Goal: Information Seeking & Learning: Find specific fact

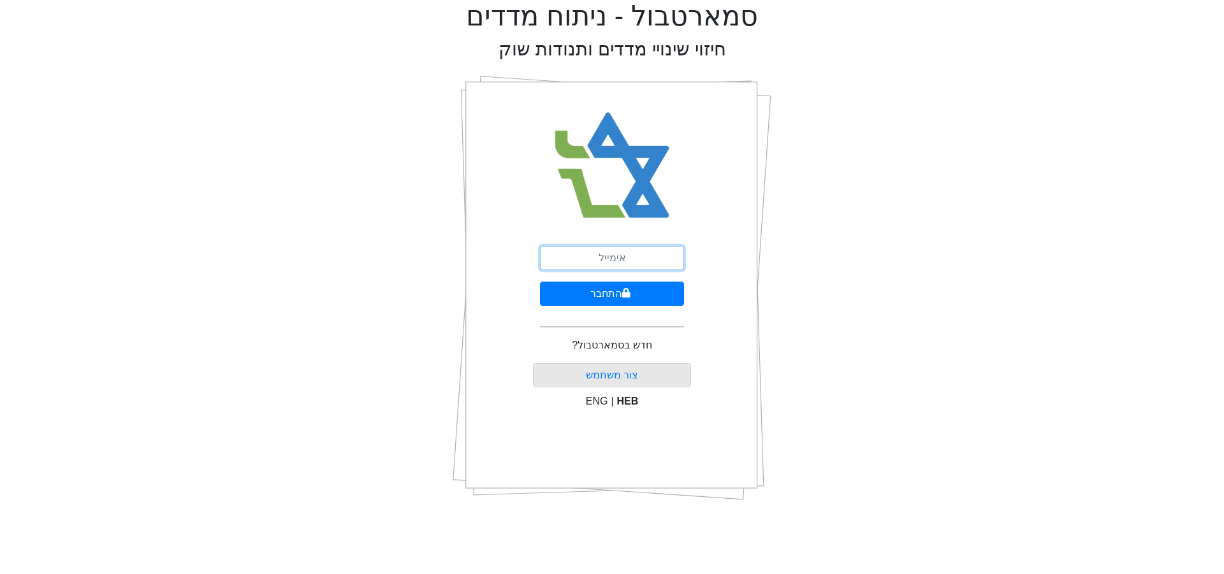
click at [614, 252] on input "email" at bounding box center [612, 258] width 144 height 24
type input "[EMAIL_ADDRESS][DOMAIN_NAME]"
click at [604, 259] on input "[EMAIL_ADDRESS][DOMAIN_NAME]" at bounding box center [612, 258] width 144 height 24
click at [602, 284] on button "התחבר" at bounding box center [612, 294] width 144 height 24
click at [542, 282] on button "התחבר" at bounding box center [612, 294] width 141 height 24
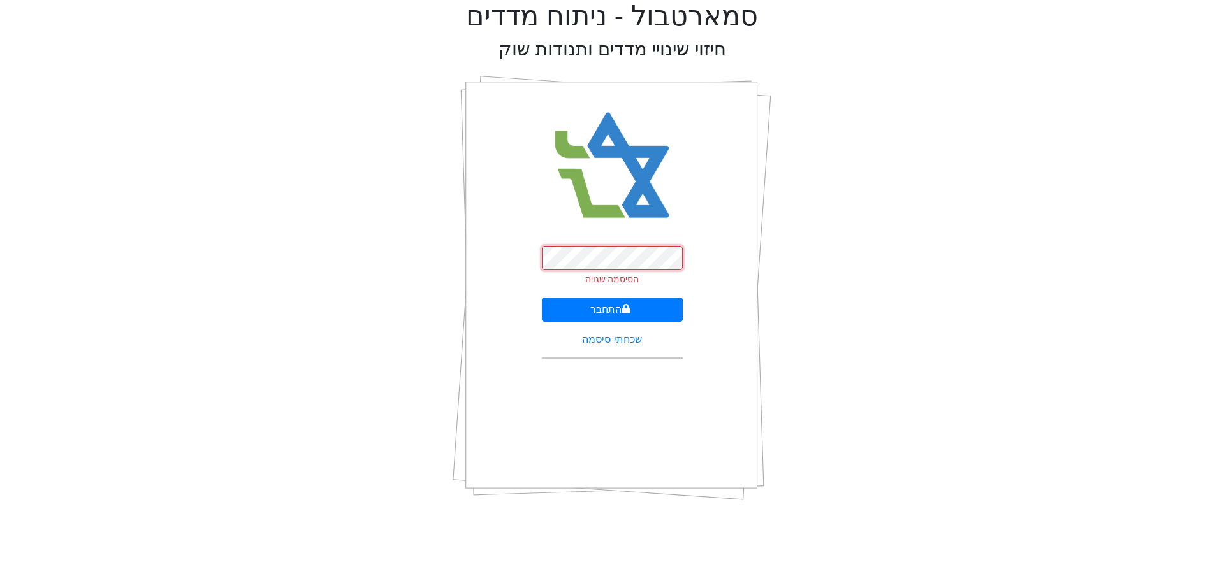
click at [542, 298] on button "התחבר" at bounding box center [612, 310] width 141 height 24
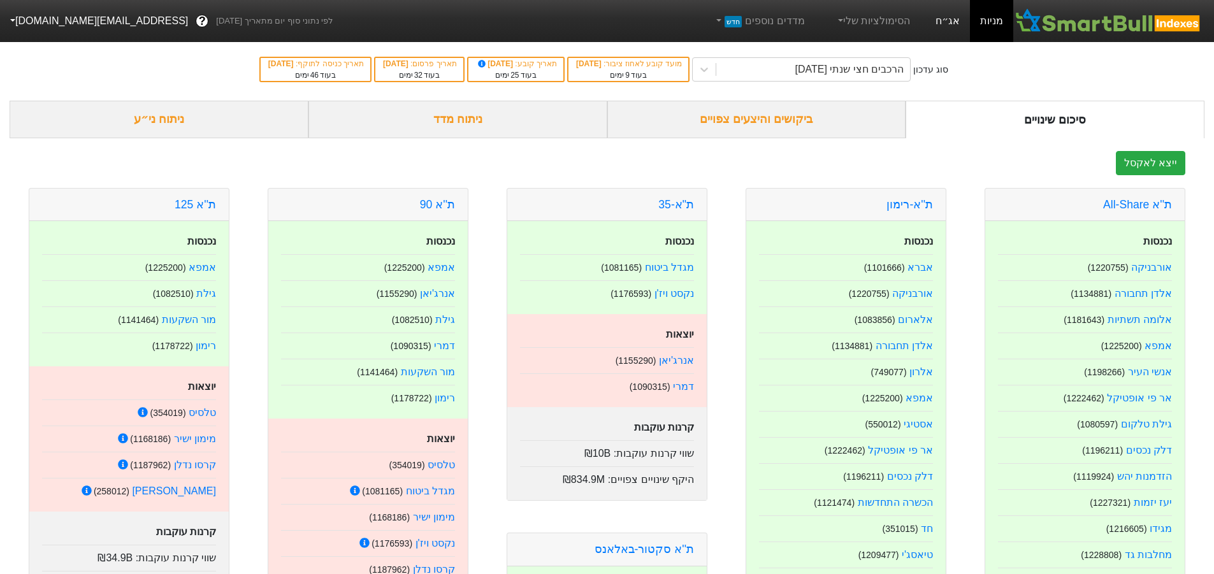
click at [965, 15] on link "אג״ח" at bounding box center [947, 21] width 45 height 42
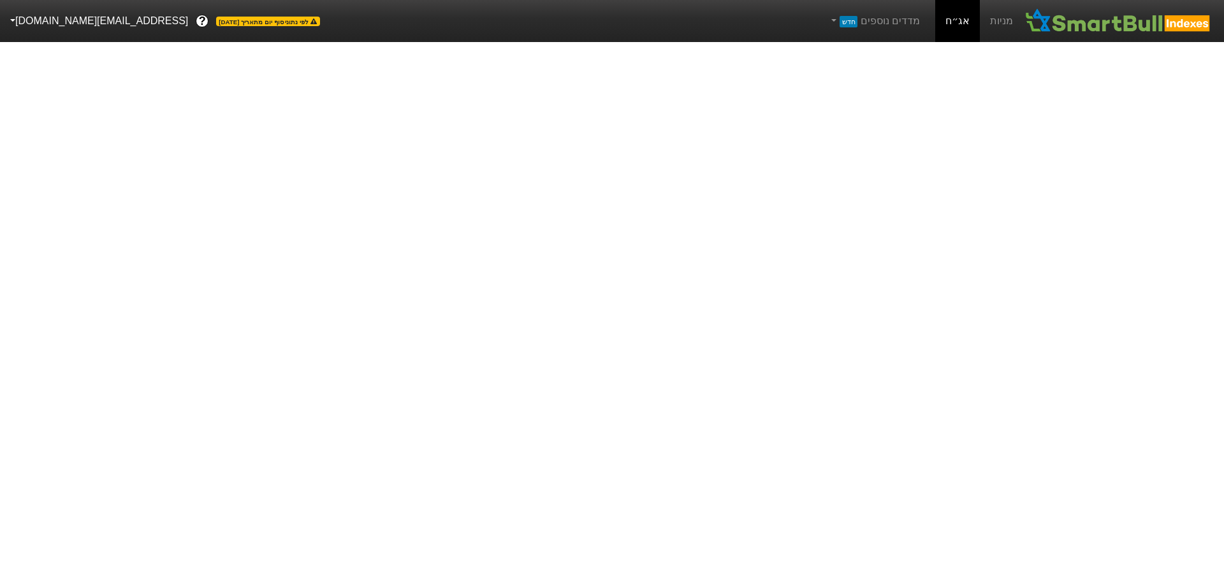
click at [955, 29] on link "אג״ח" at bounding box center [957, 21] width 45 height 42
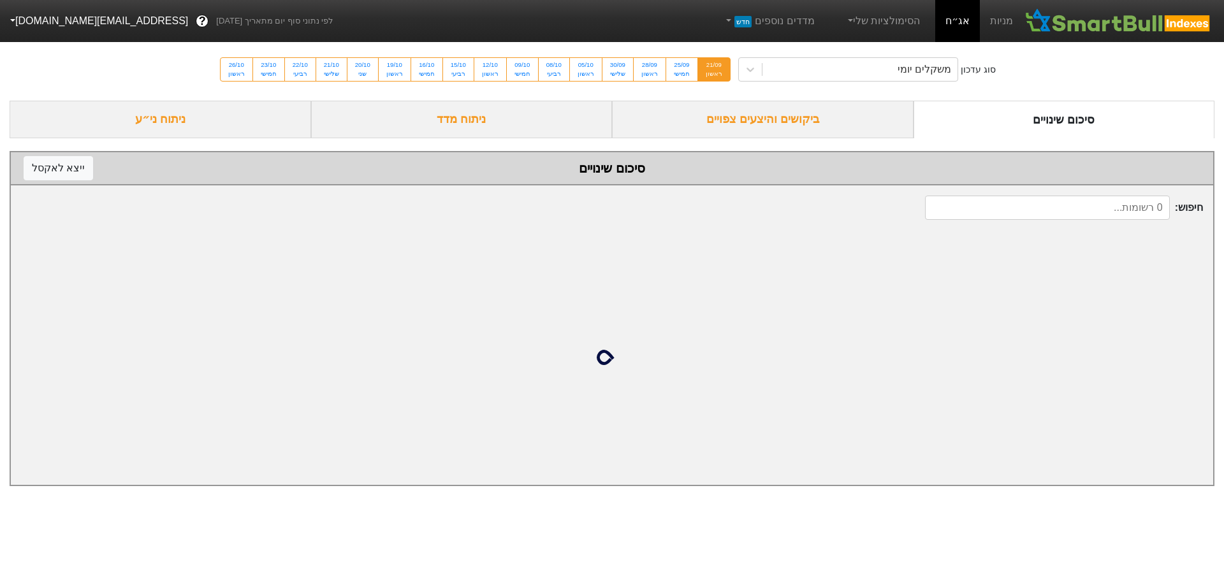
click at [828, 123] on div "ביקושים והיצעים צפויים" at bounding box center [762, 120] width 301 height 38
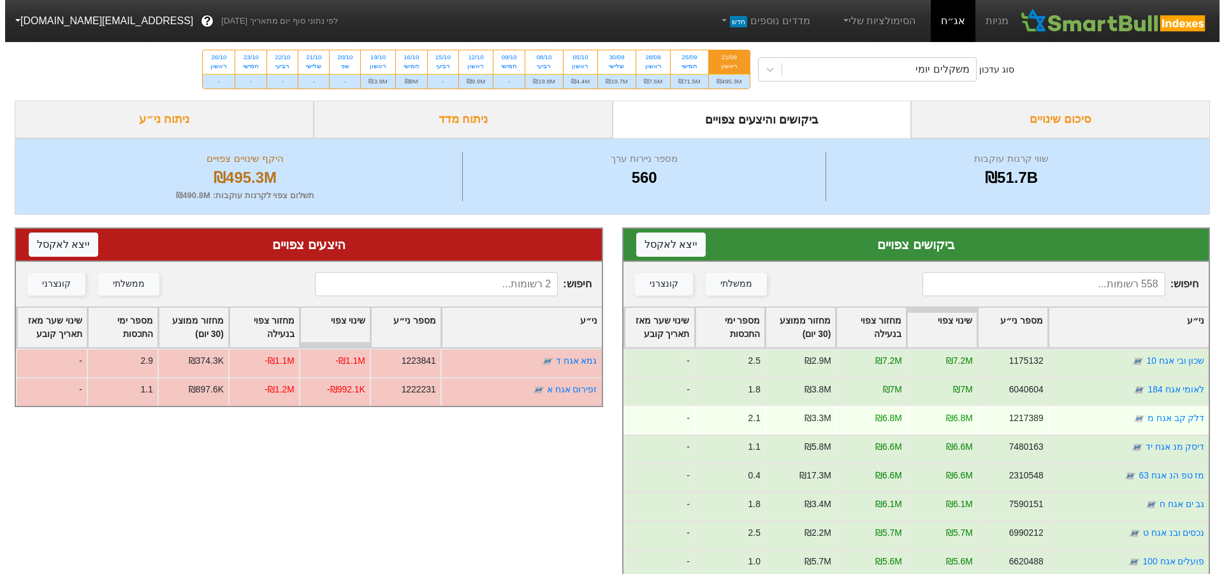
scroll to position [127, 0]
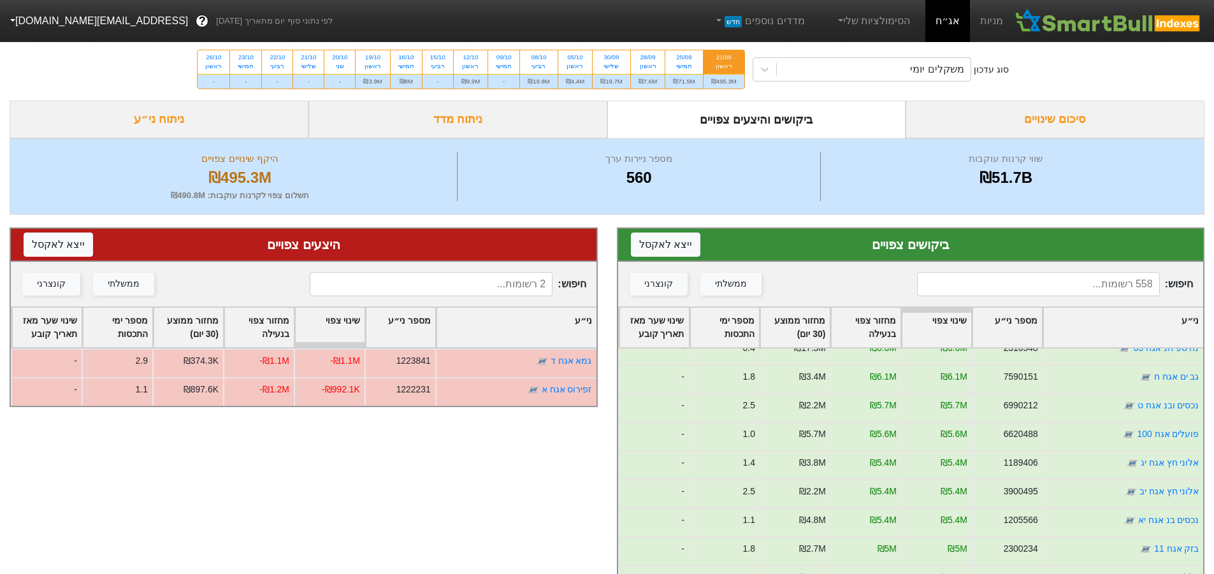
click at [1109, 288] on input at bounding box center [1038, 284] width 243 height 24
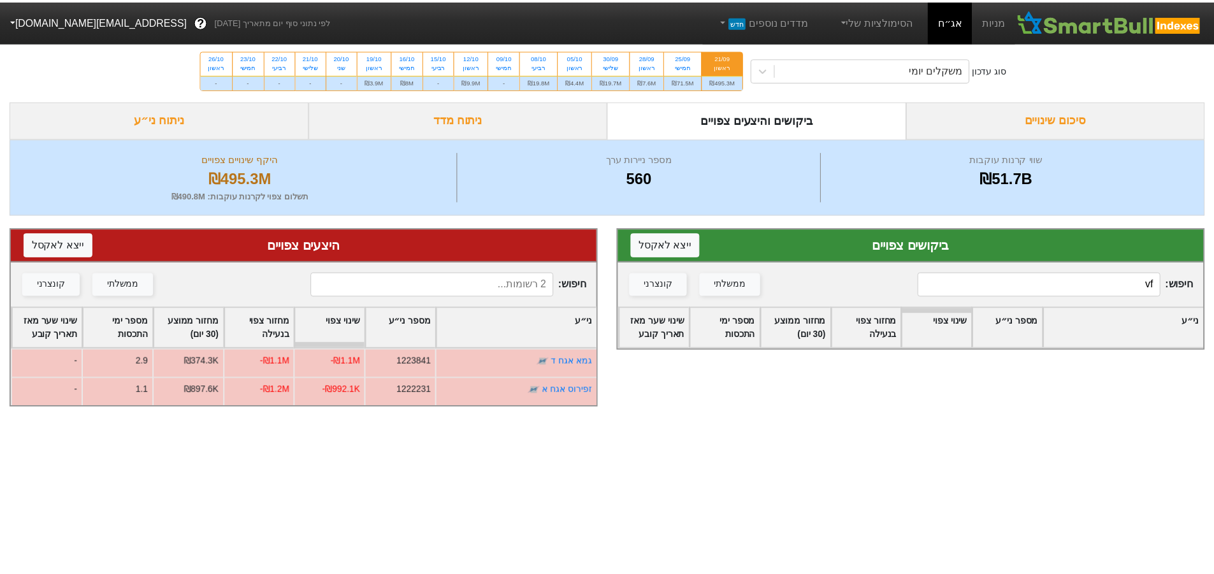
scroll to position [0, 0]
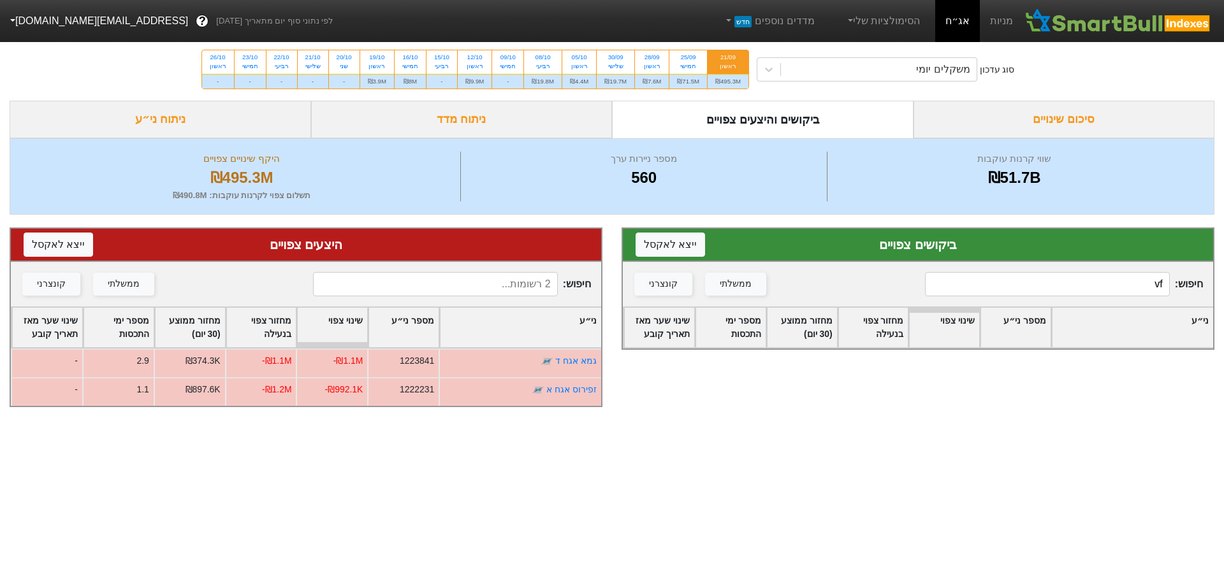
click at [1105, 291] on input "vf" at bounding box center [1047, 284] width 245 height 24
drag, startPoint x: 1105, startPoint y: 291, endPoint x: 1142, endPoint y: 293, distance: 37.7
click at [1138, 293] on input "vf" at bounding box center [1047, 284] width 245 height 24
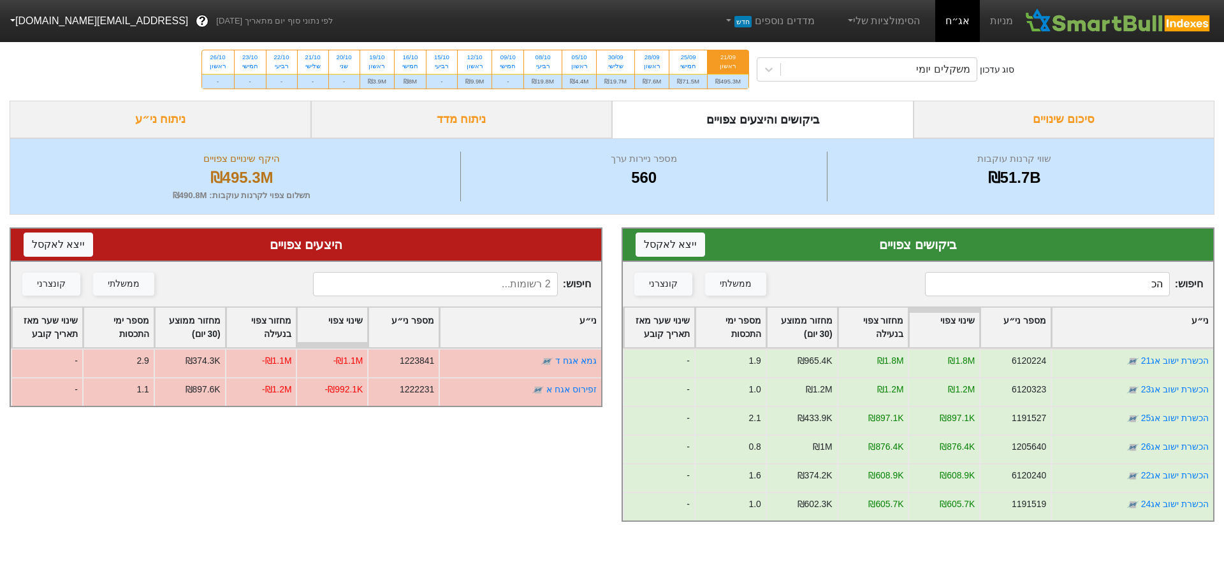
type input "הכש"
drag, startPoint x: 1096, startPoint y: 289, endPoint x: 1217, endPoint y: 295, distance: 121.3
click at [1217, 295] on div "ביקושים צפויים ייצא ל אקסל חיפוש : הכש ממשלתי קונצרני ני״ע מספר ני״ע שינוי צפוי…" at bounding box center [918, 375] width 612 height 320
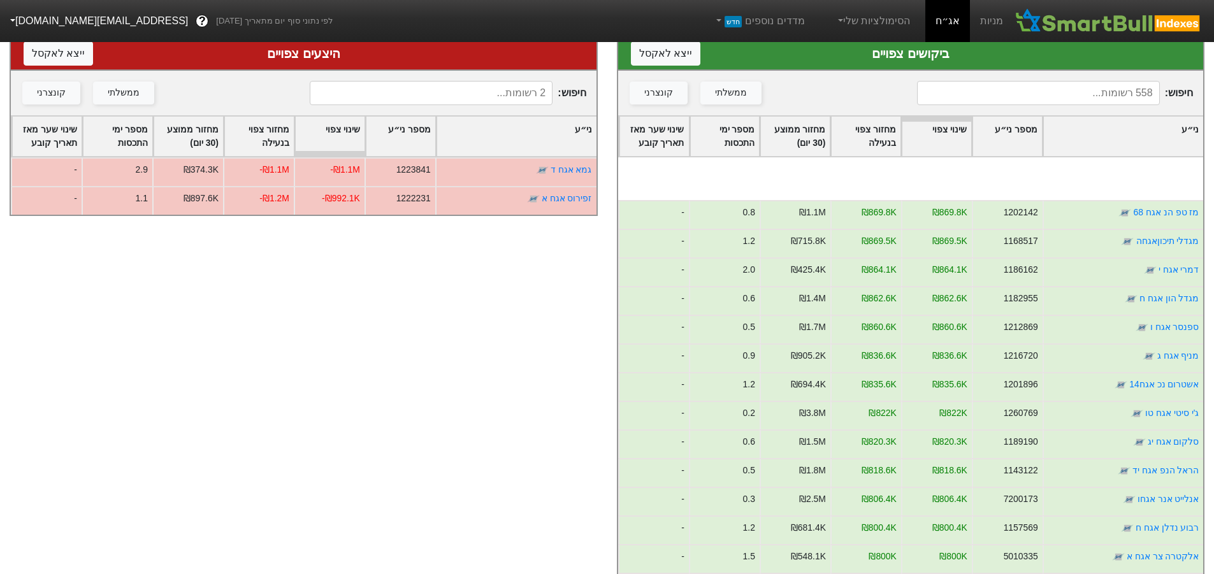
scroll to position [5099, 0]
